Goal: Go to known website: Access a specific website the user already knows

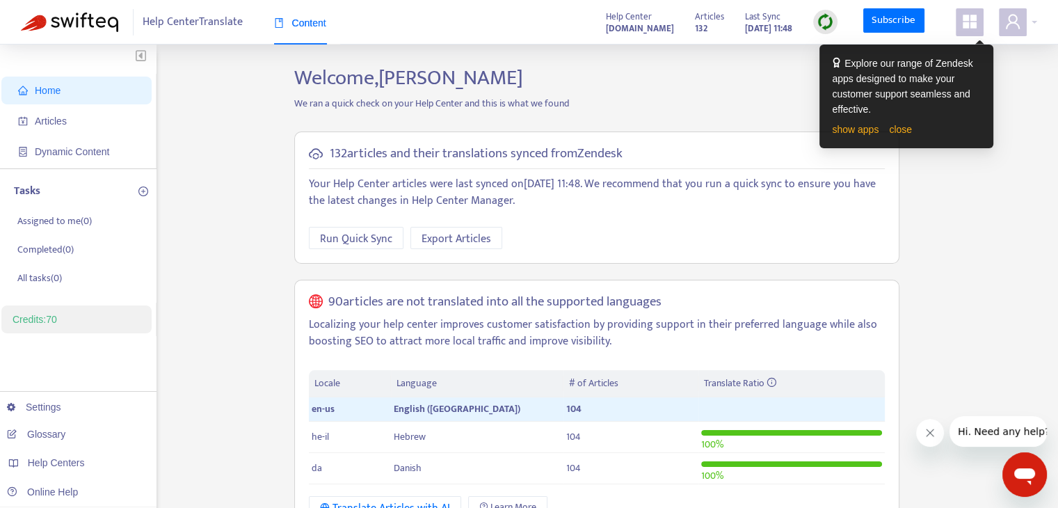
click at [900, 132] on link "close" at bounding box center [900, 129] width 23 height 11
